Goal: Complete application form

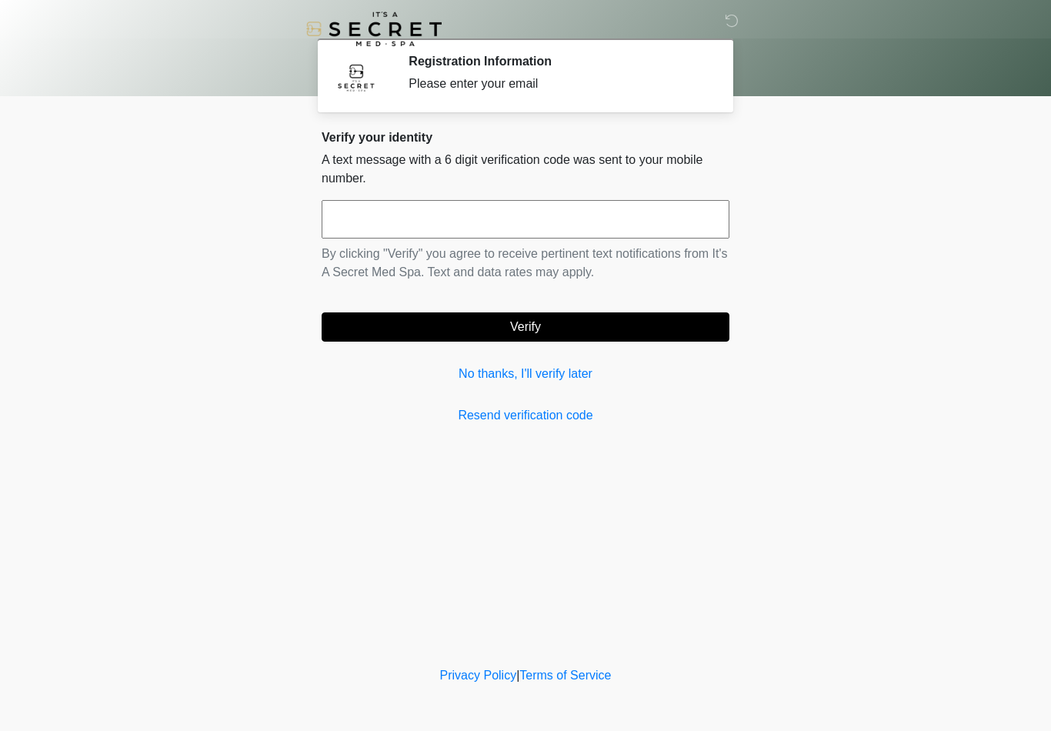
click at [439, 215] on input "text" at bounding box center [526, 219] width 408 height 38
click at [562, 419] on link "Resend verification code" at bounding box center [526, 415] width 408 height 18
click at [505, 218] on input "text" at bounding box center [526, 219] width 408 height 38
type input "******"
click at [515, 330] on button "Verify" at bounding box center [526, 326] width 408 height 29
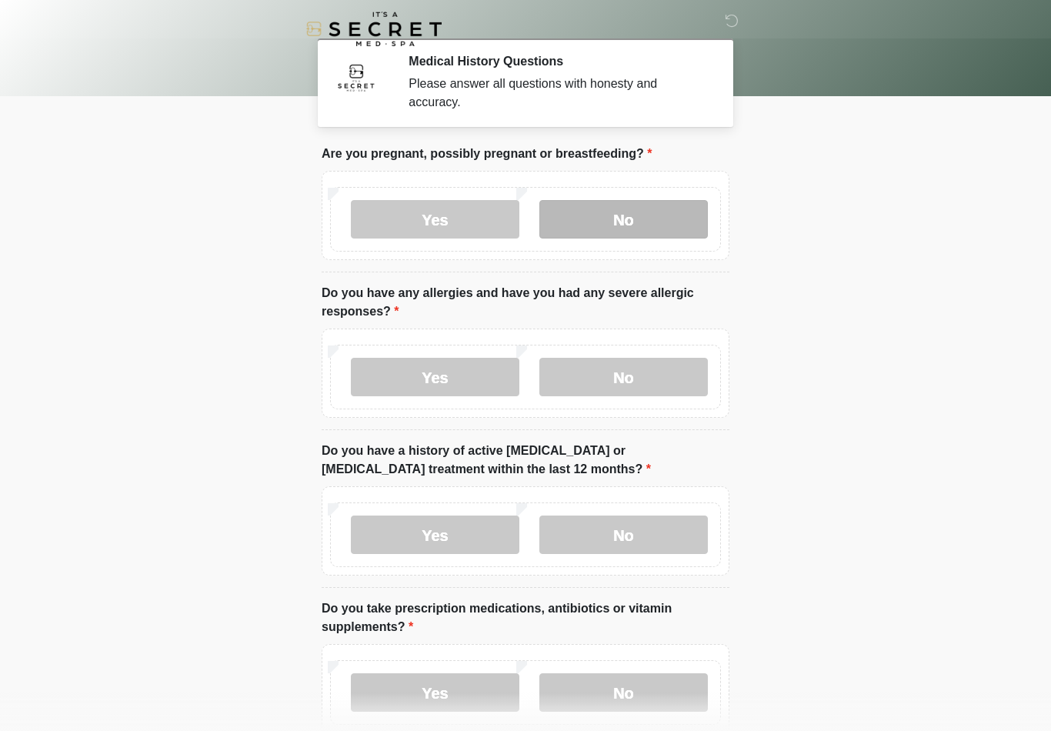
click at [634, 224] on label "No" at bounding box center [623, 219] width 168 height 38
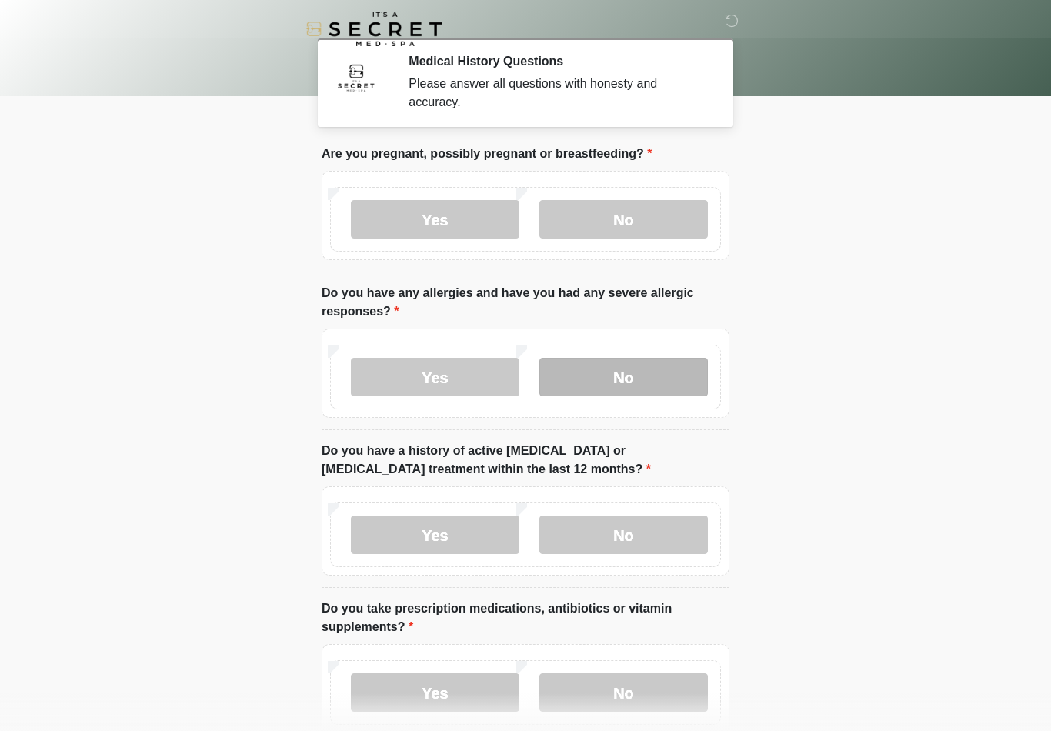
click at [622, 380] on label "No" at bounding box center [623, 377] width 168 height 38
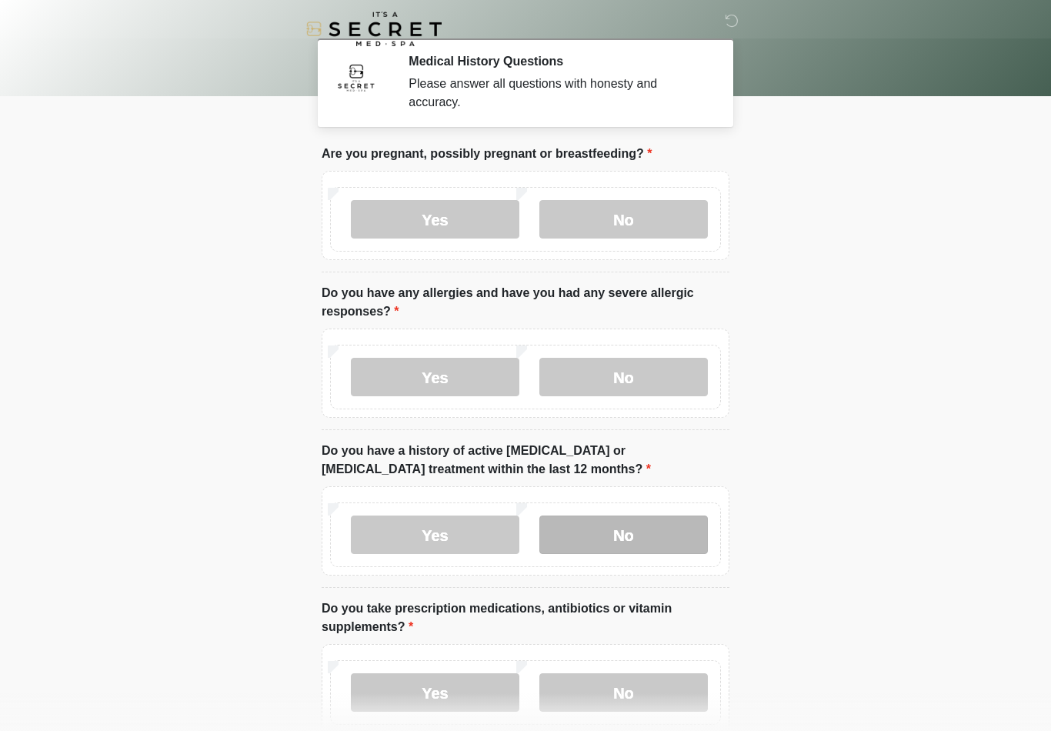
click at [600, 529] on label "No" at bounding box center [623, 534] width 168 height 38
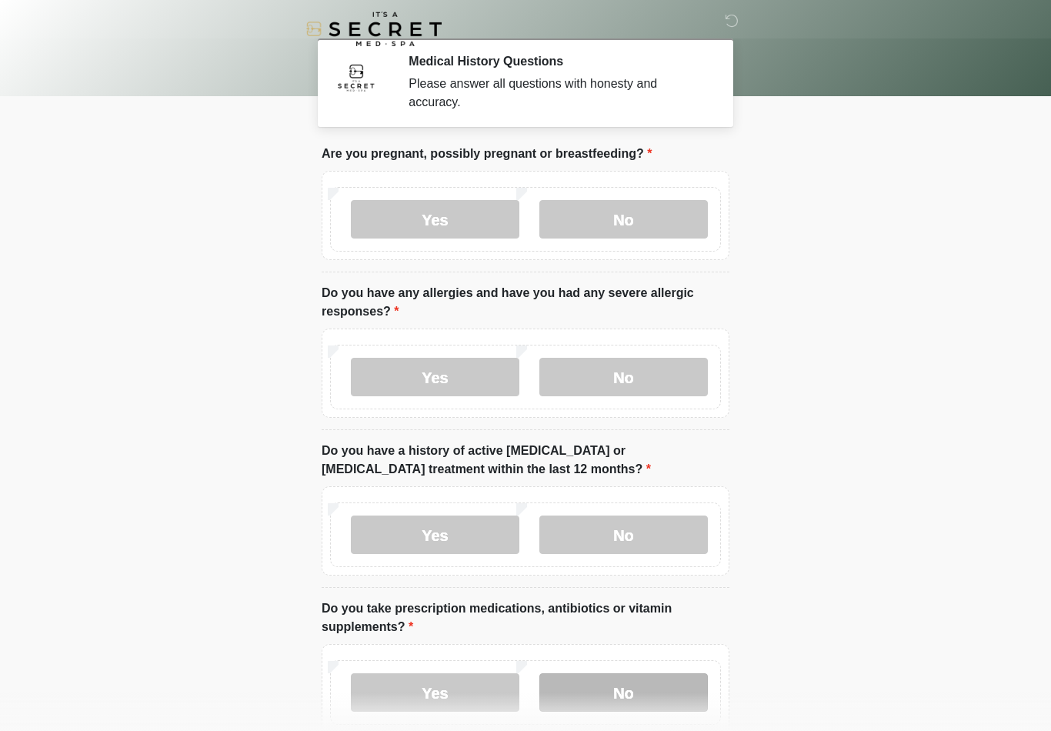
click at [587, 685] on label "No" at bounding box center [623, 692] width 168 height 38
click at [825, 593] on body "‎ ‎ Medical History Questions Please answer all questions with honesty and accu…" at bounding box center [525, 365] width 1051 height 731
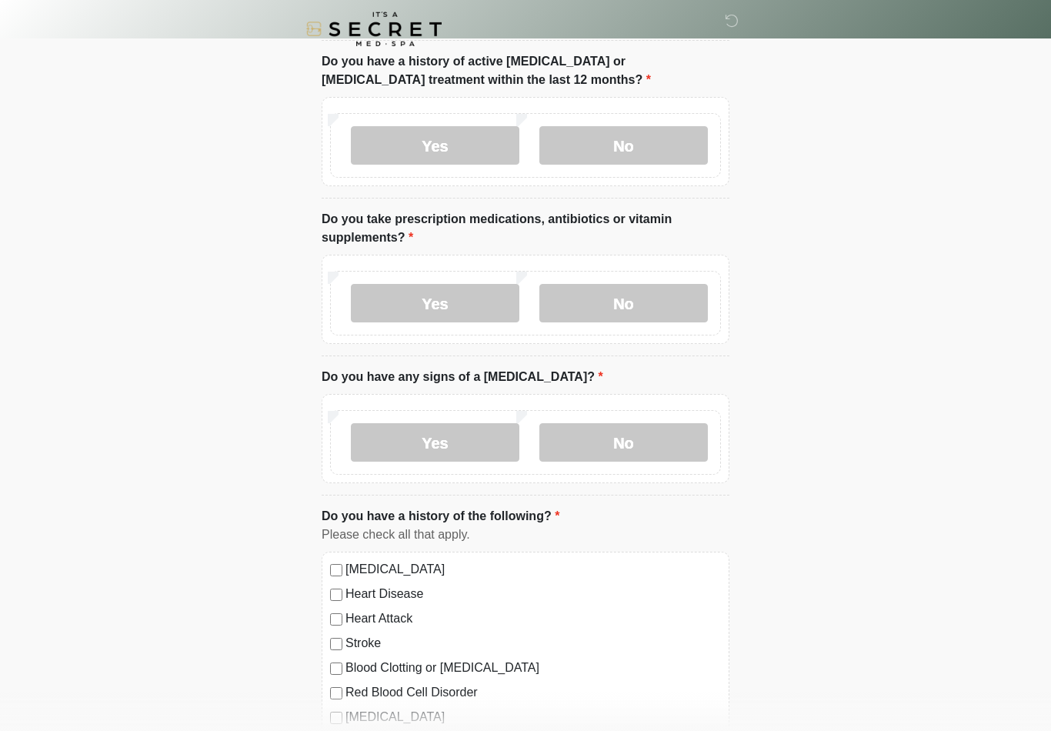
scroll to position [390, 0]
click at [602, 460] on div "Yes No" at bounding box center [525, 441] width 391 height 65
click at [607, 432] on label "No" at bounding box center [623, 441] width 168 height 38
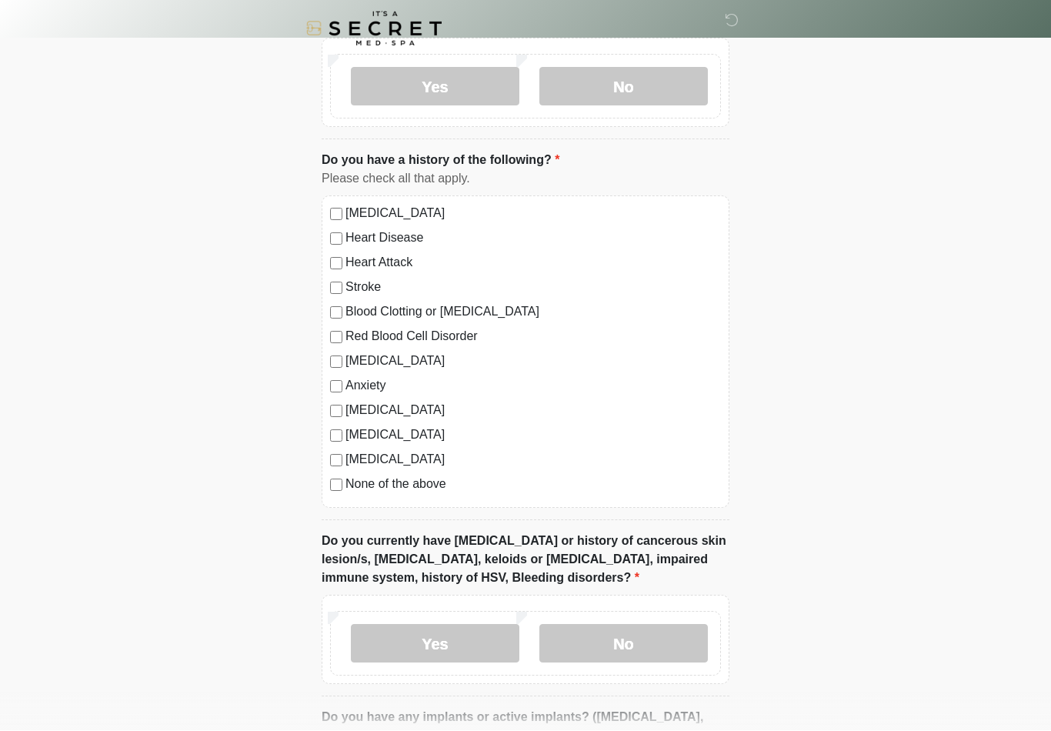
scroll to position [745, 0]
click at [645, 655] on label "No" at bounding box center [623, 643] width 168 height 38
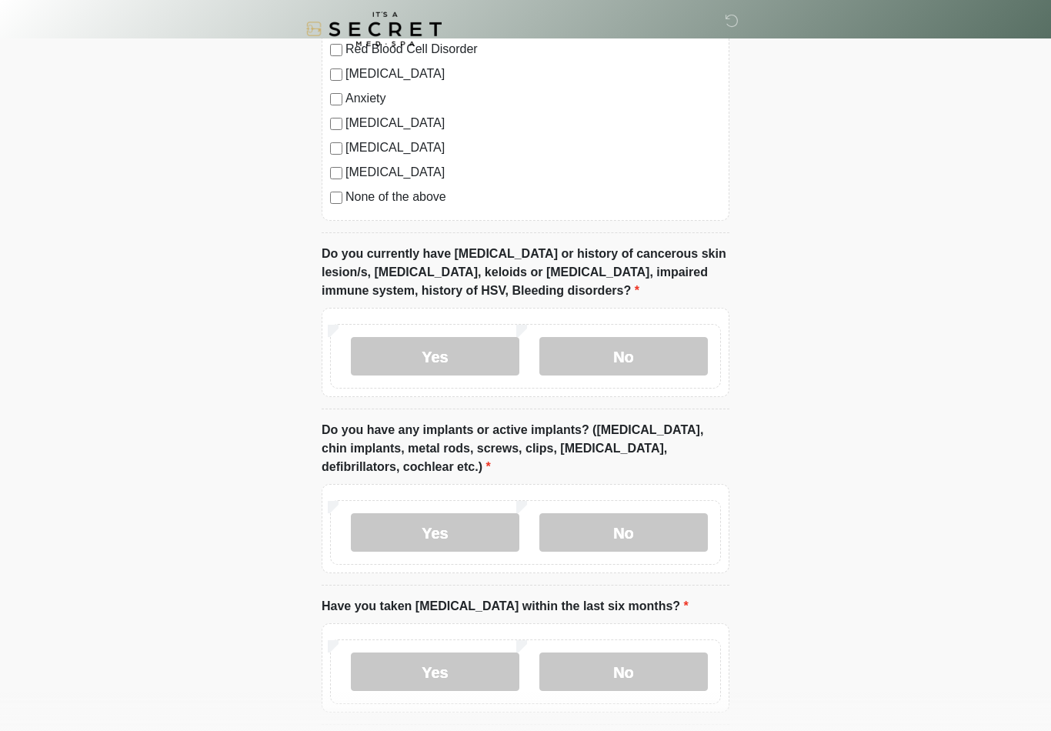
scroll to position [1148, 0]
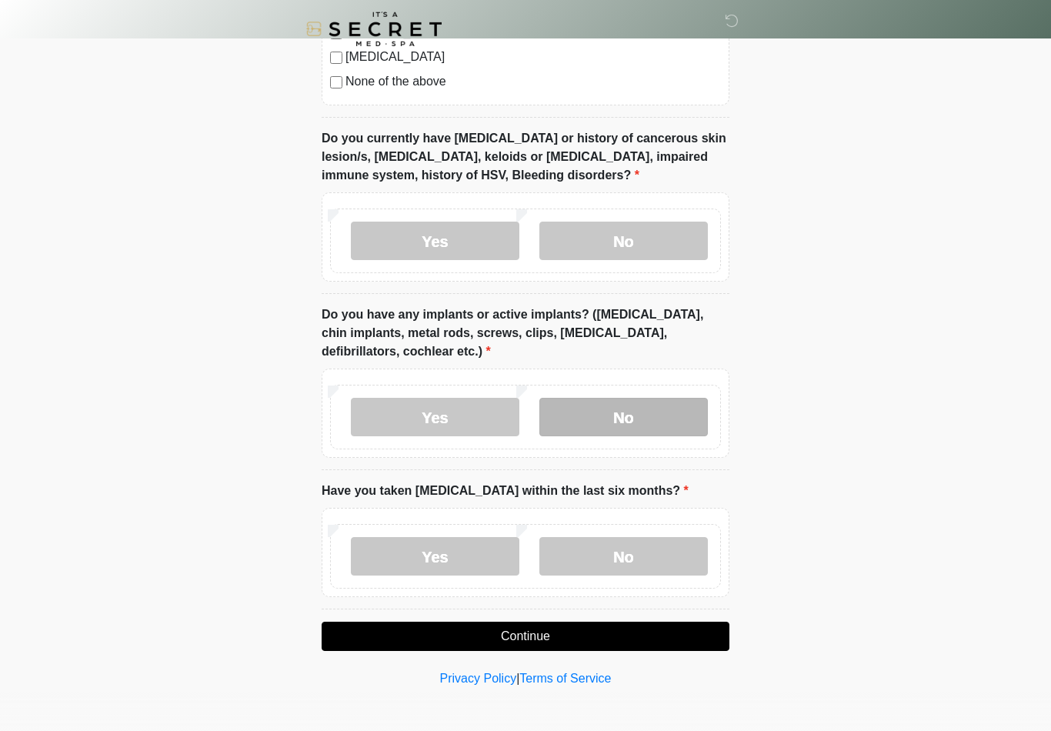
click at [619, 422] on label "No" at bounding box center [623, 417] width 168 height 38
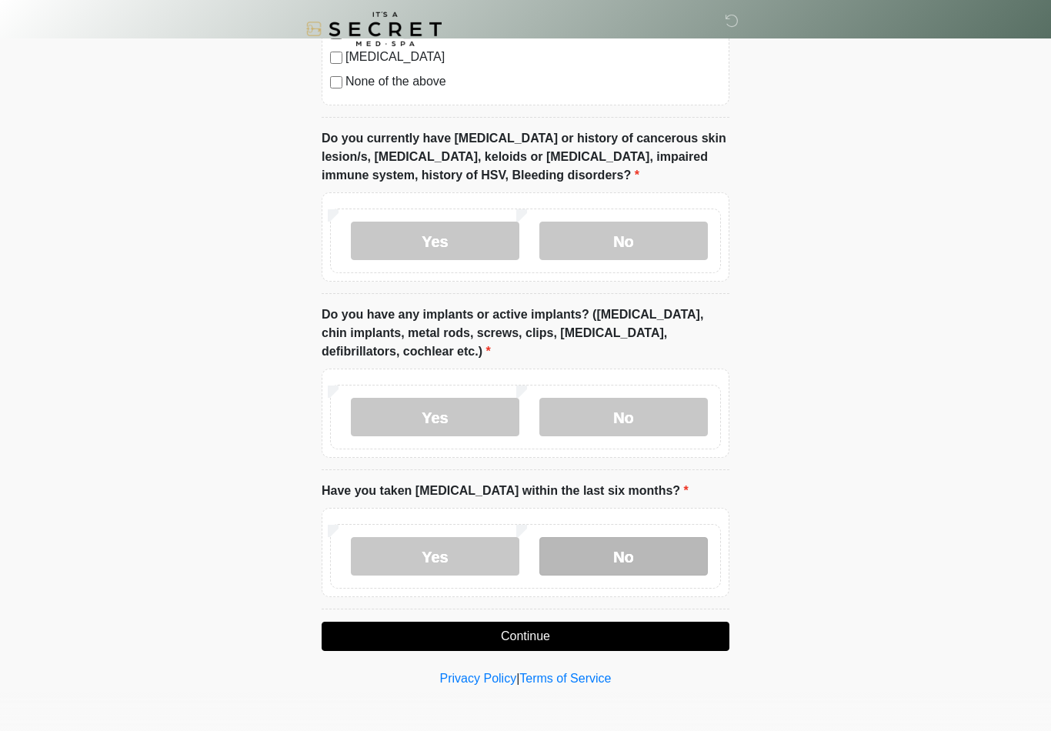
click at [605, 552] on label "No" at bounding box center [623, 556] width 168 height 38
click at [540, 638] on button "Continue" at bounding box center [526, 636] width 408 height 29
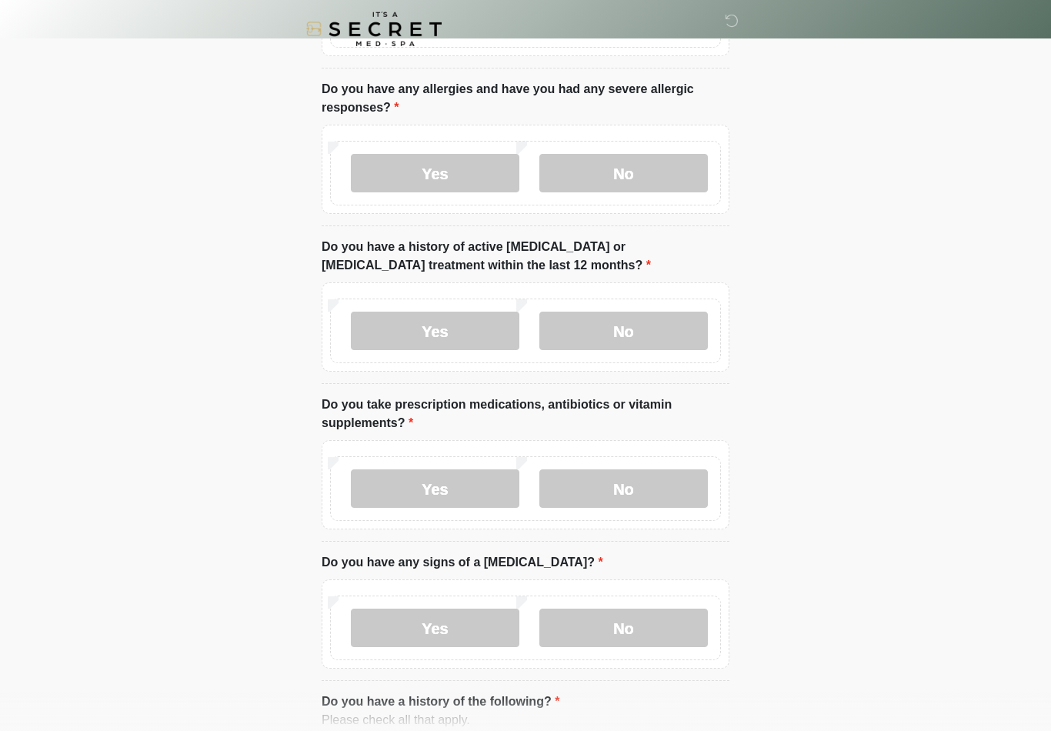
scroll to position [0, 0]
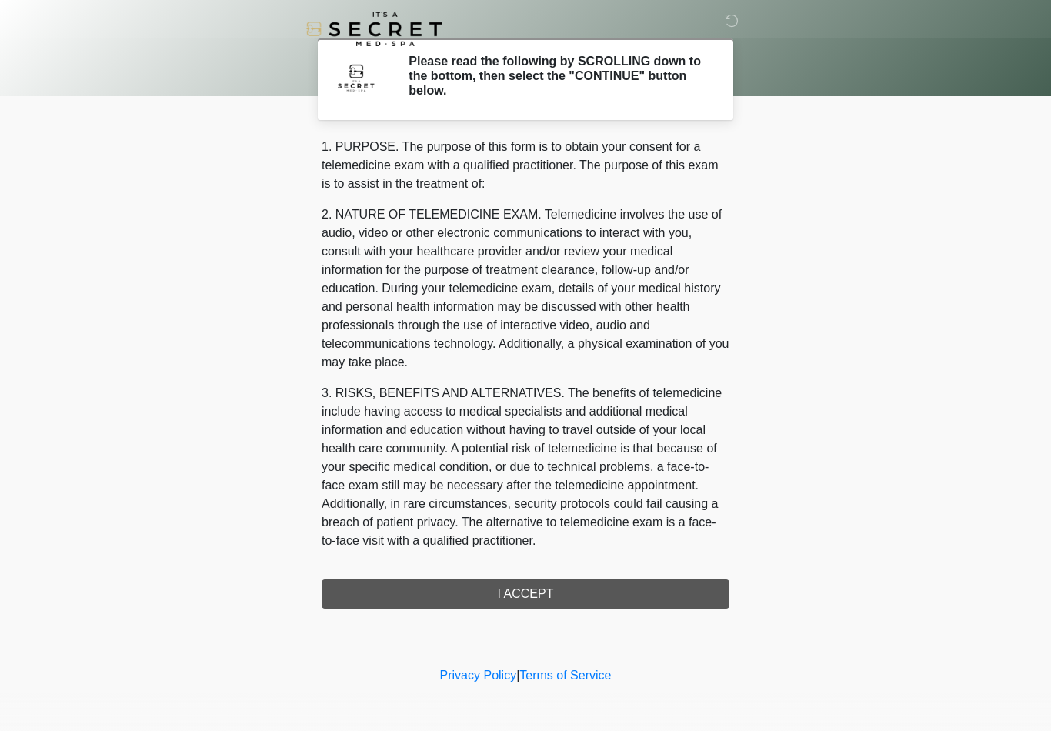
click at [532, 599] on div "1. PURPOSE. The purpose of this form is to obtain your consent for a telemedici…" at bounding box center [526, 373] width 408 height 471
click at [527, 589] on div "1. PURPOSE. The purpose of this form is to obtain your consent for a telemedici…" at bounding box center [526, 373] width 408 height 471
click at [523, 595] on div "1. PURPOSE. The purpose of this form is to obtain your consent for a telemedici…" at bounding box center [526, 373] width 408 height 471
click at [514, 599] on div "1. PURPOSE. The purpose of this form is to obtain your consent for a telemedici…" at bounding box center [526, 373] width 408 height 471
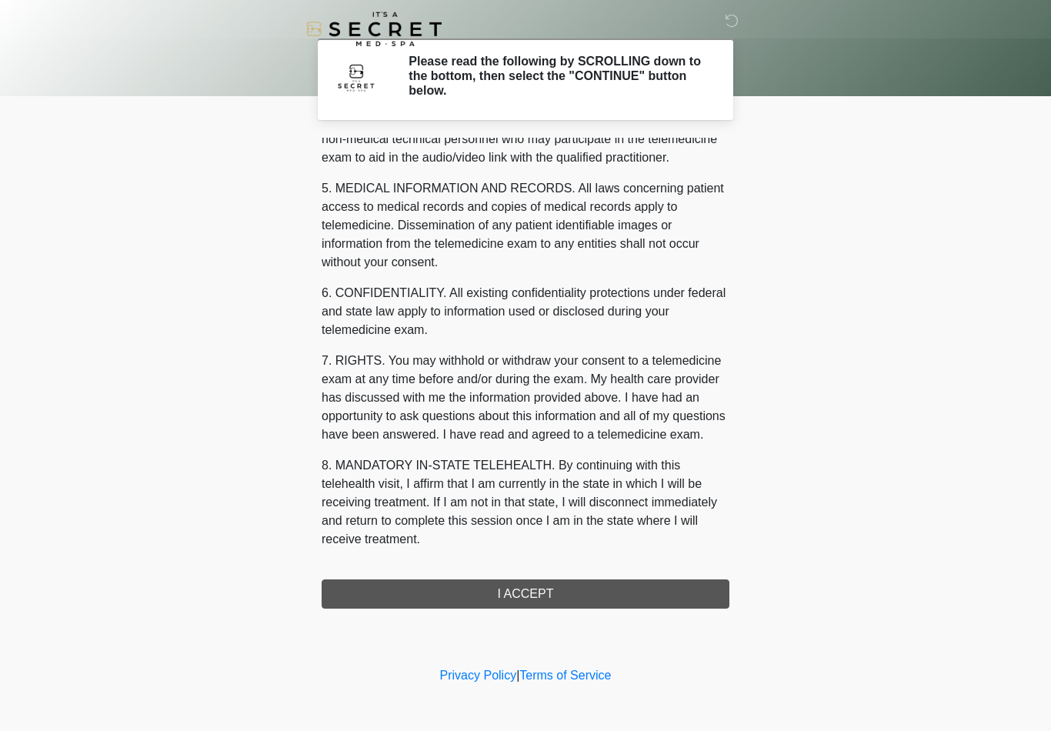
scroll to position [469, 0]
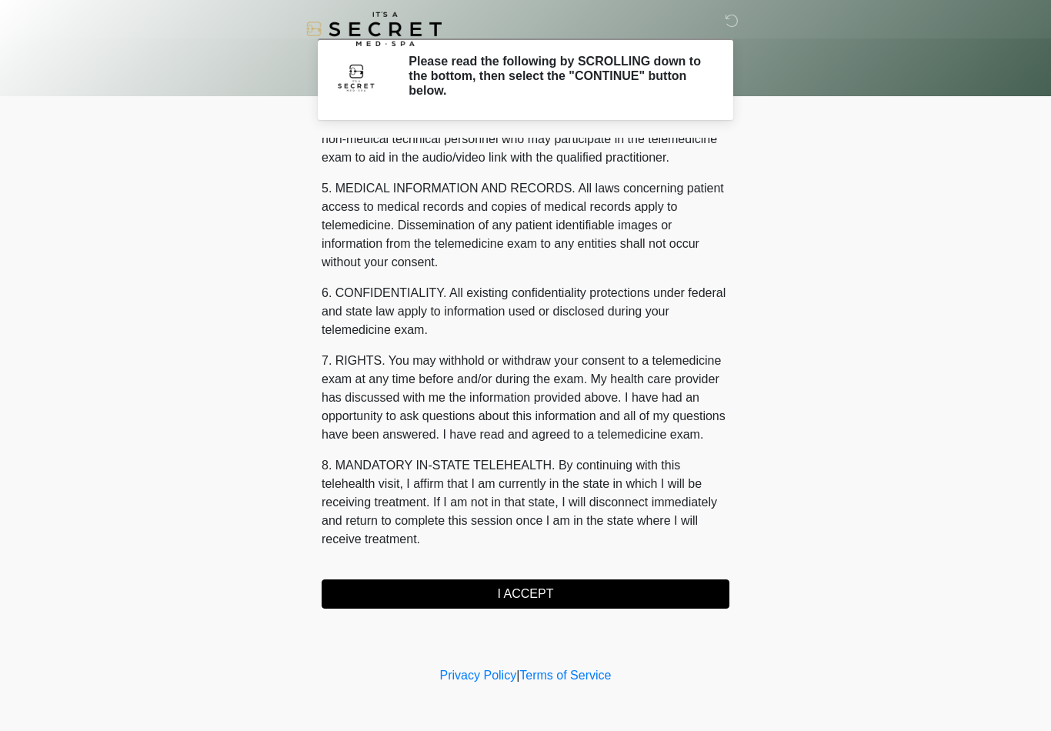
click at [502, 590] on button "I ACCEPT" at bounding box center [526, 593] width 408 height 29
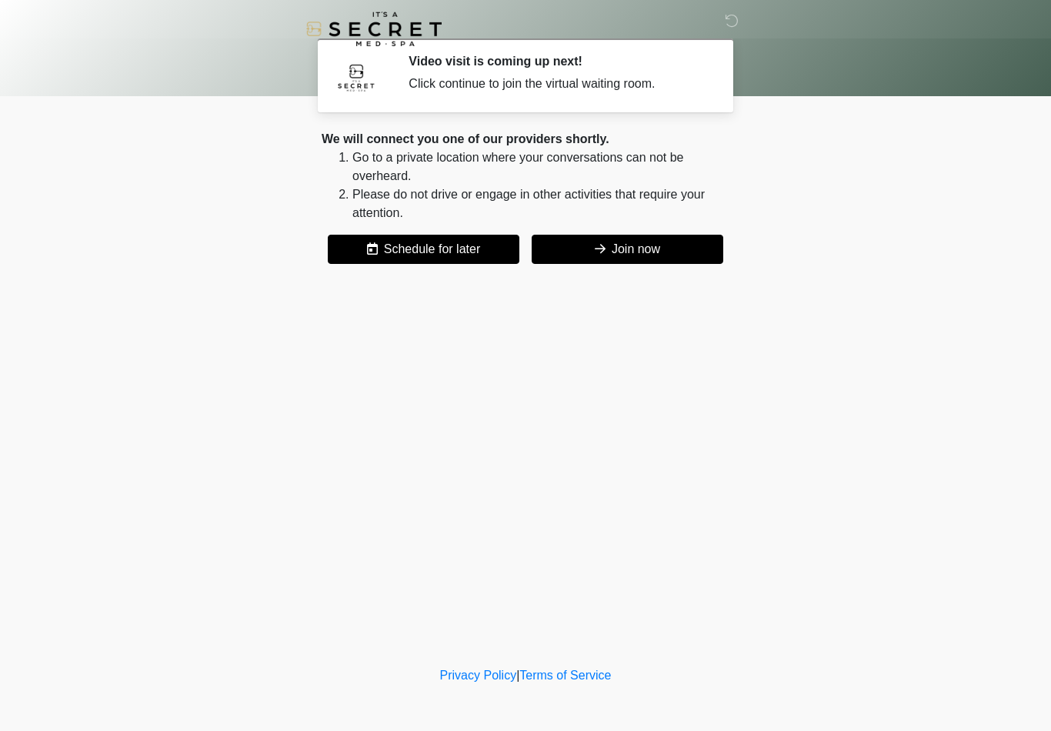
click at [595, 245] on icon at bounding box center [600, 248] width 11 height 12
